Goal: Transaction & Acquisition: Purchase product/service

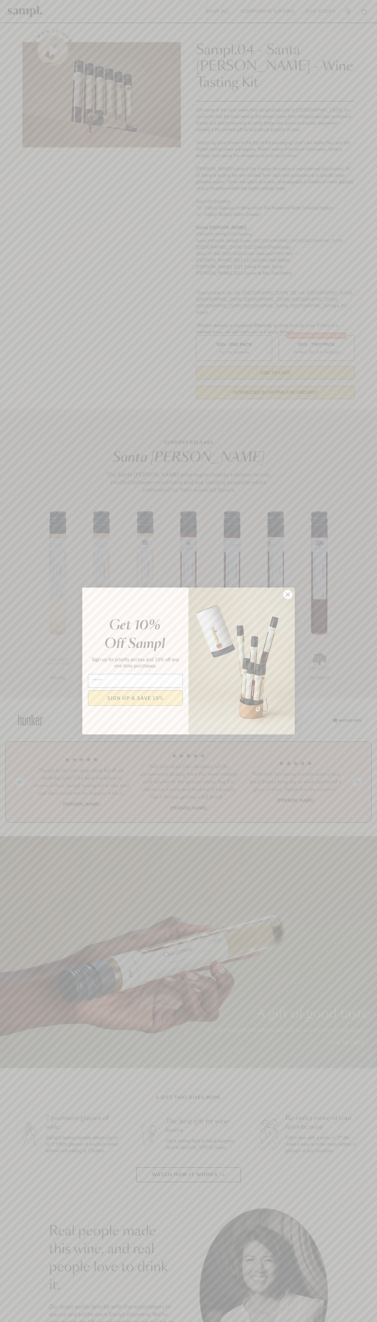
click at [288, 595] on icon "Close dialog" at bounding box center [288, 595] width 4 height 4
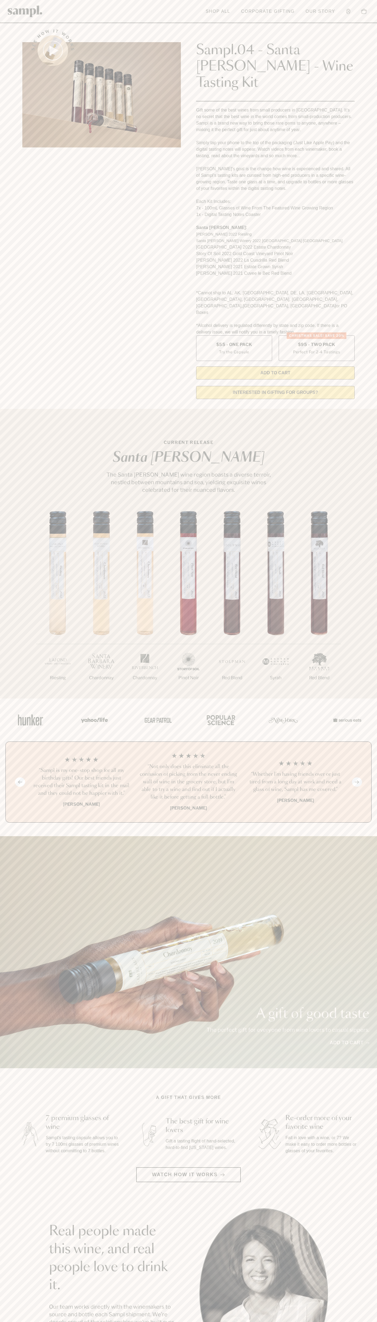
click at [11, 26] on section "See how it works Sampl.04 - Santa Barbara - Wine Tasting Kit Gift some of the b…" at bounding box center [188, 213] width 377 height 382
click at [202, 1322] on html "Skip to main content Toggle navigation menu Shop All Corporate Gifting Our Stor…" at bounding box center [188, 1100] width 377 height 2200
click at [17, 951] on div "A gift of good taste The perfect gift for everyone from wine lovers to casual s…" at bounding box center [188, 952] width 377 height 232
click at [316, 335] on label "Christmas SALE! Save 20% $95 - Two Pack Perfect For 2-4 Tastings" at bounding box center [316, 348] width 76 height 26
